Goal: Manage account settings

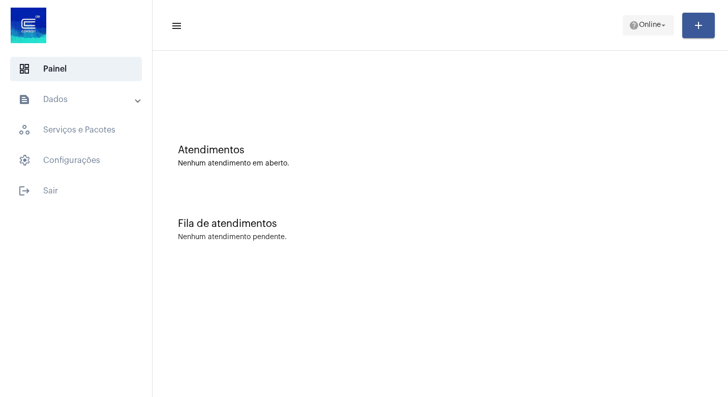
click at [662, 22] on mat-icon "arrow_drop_down" at bounding box center [663, 25] width 9 height 9
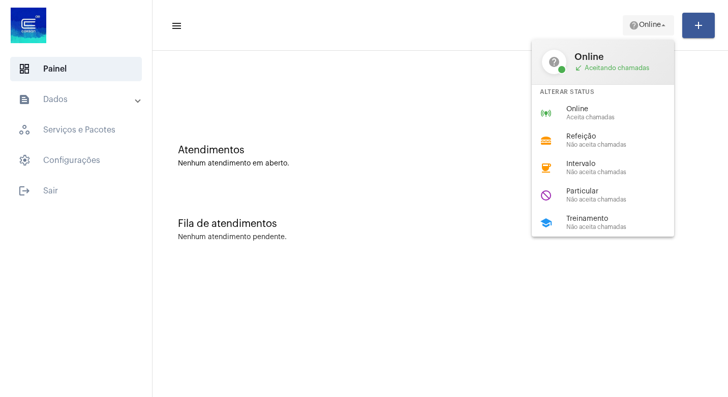
click at [662, 22] on div at bounding box center [364, 198] width 728 height 397
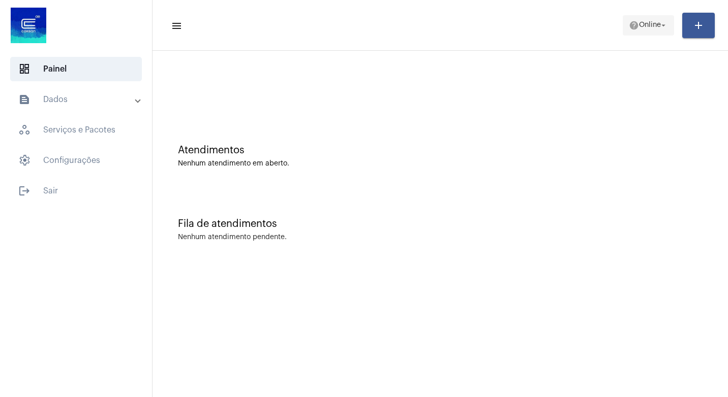
click at [668, 25] on button "help Online arrow_drop_down" at bounding box center [648, 25] width 51 height 20
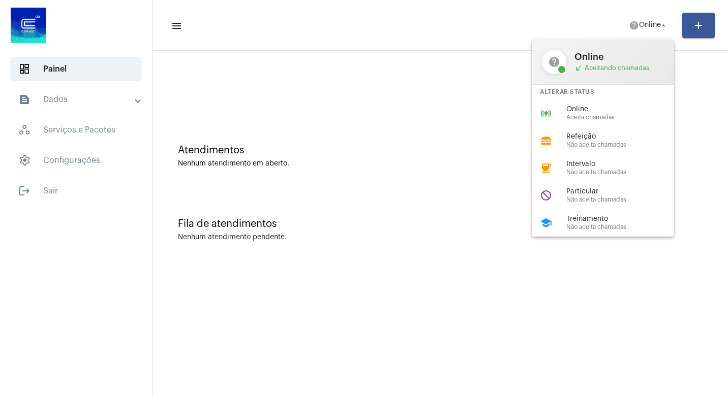
click at [672, 24] on div at bounding box center [364, 198] width 728 height 397
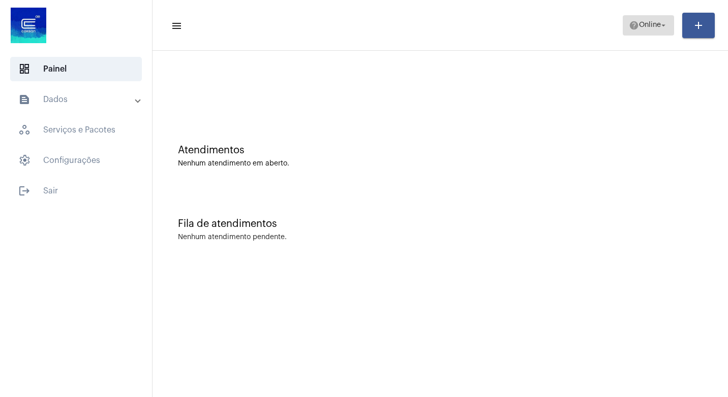
click at [668, 27] on button "help Online arrow_drop_down" at bounding box center [648, 25] width 51 height 20
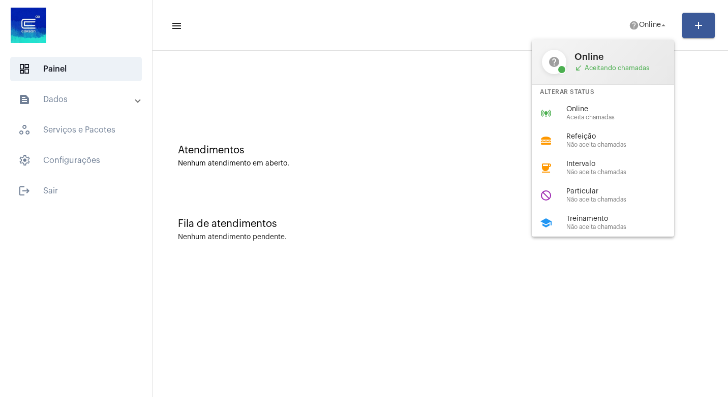
click at [701, 81] on div at bounding box center [364, 198] width 728 height 397
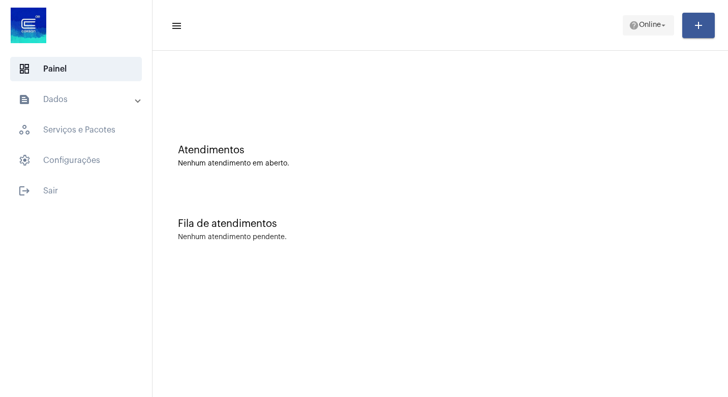
click at [662, 22] on mat-icon "arrow_drop_down" at bounding box center [663, 25] width 9 height 9
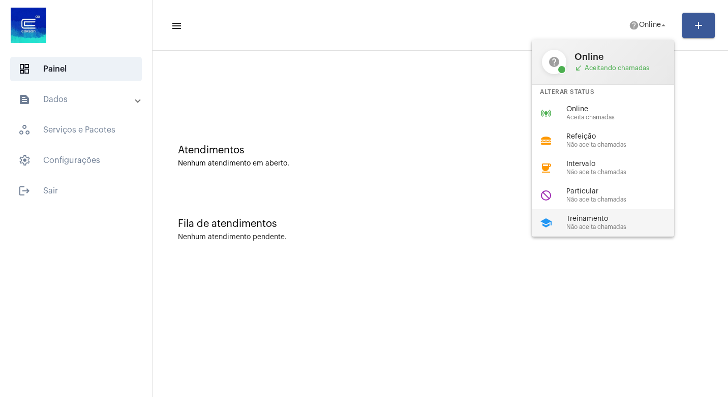
click at [599, 224] on span "Não aceita chamadas" at bounding box center [624, 227] width 116 height 7
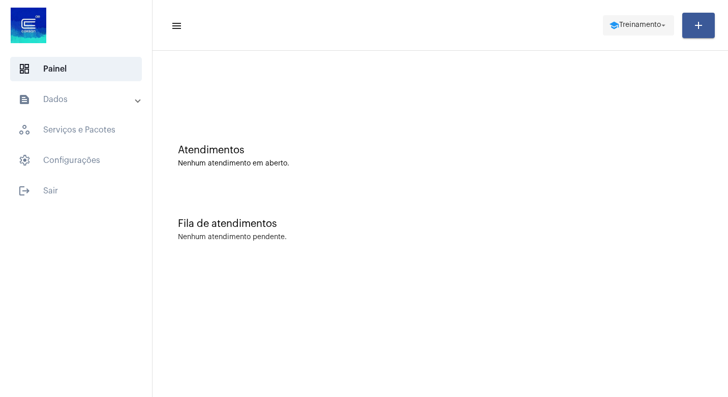
click at [661, 22] on mat-icon "arrow_drop_down" at bounding box center [663, 25] width 9 height 9
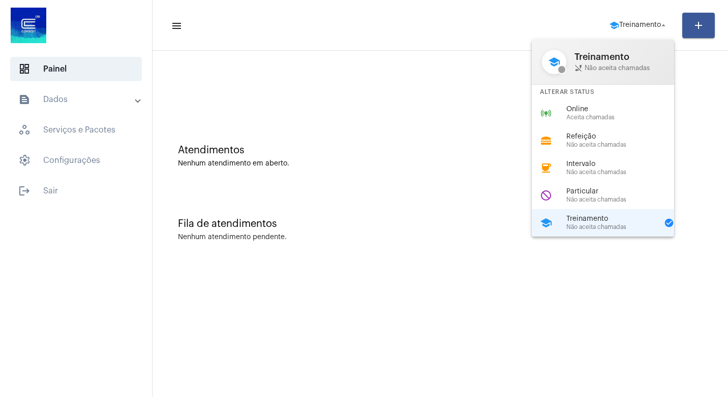
click at [661, 22] on div at bounding box center [364, 198] width 728 height 397
